Goal: Task Accomplishment & Management: Use online tool/utility

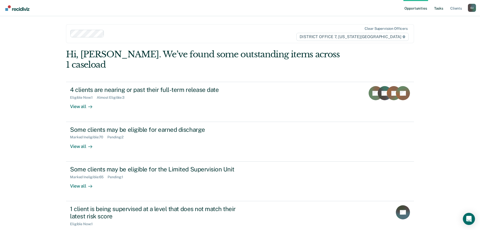
click at [434, 8] on link "Tasks" at bounding box center [438, 8] width 11 height 16
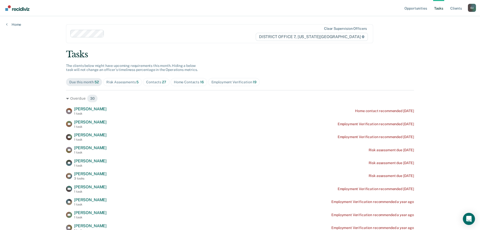
click at [184, 82] on div "Home Contacts 16" at bounding box center [189, 82] width 30 height 4
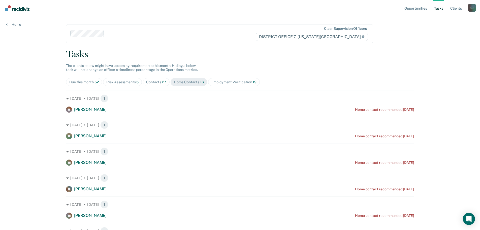
click at [162, 82] on span "27" at bounding box center [164, 82] width 4 height 4
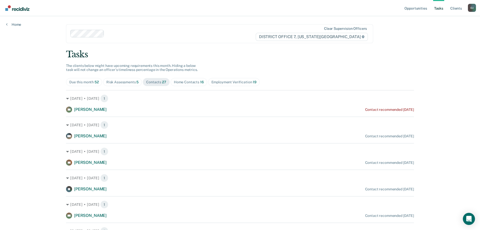
click at [184, 82] on div "Home Contacts 16" at bounding box center [189, 82] width 30 height 4
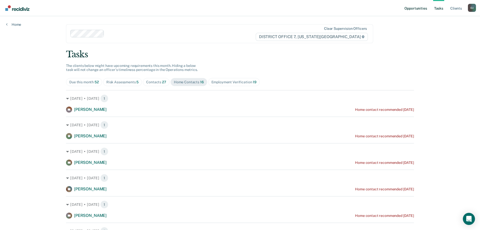
click at [420, 8] on link "Opportunities" at bounding box center [416, 8] width 24 height 16
